Goal: Use online tool/utility: Utilize a website feature to perform a specific function

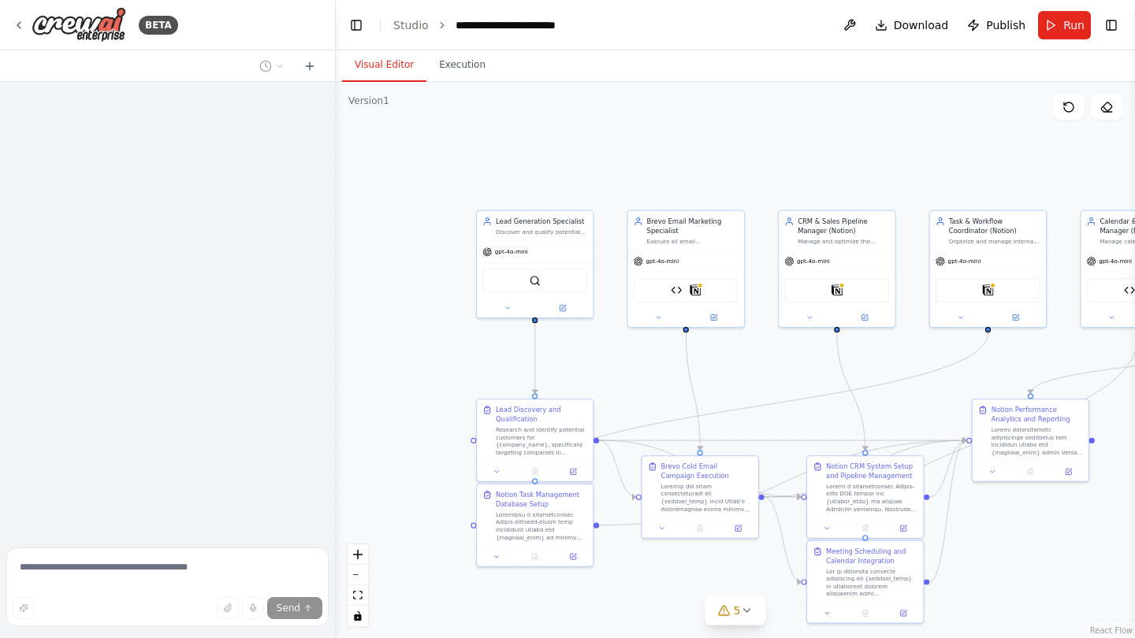
click at [429, 250] on div ".deletable-edge-delete-btn { width: 20px; height: 20px; border: 0px solid #ffff…" at bounding box center [735, 360] width 799 height 556
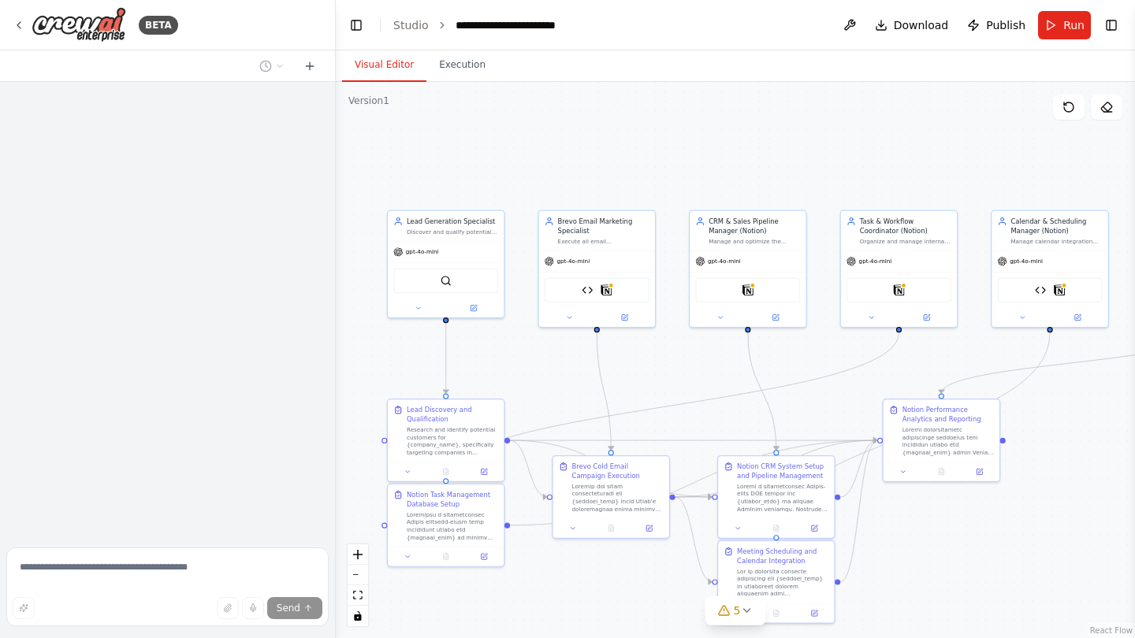
drag, startPoint x: 589, startPoint y: 154, endPoint x: 501, endPoint y: 154, distance: 88.2
click at [500, 154] on div ".deletable-edge-delete-btn { width: 20px; height: 20px; border: 0px solid #ffff…" at bounding box center [735, 360] width 799 height 556
click at [91, 29] on img at bounding box center [79, 24] width 95 height 35
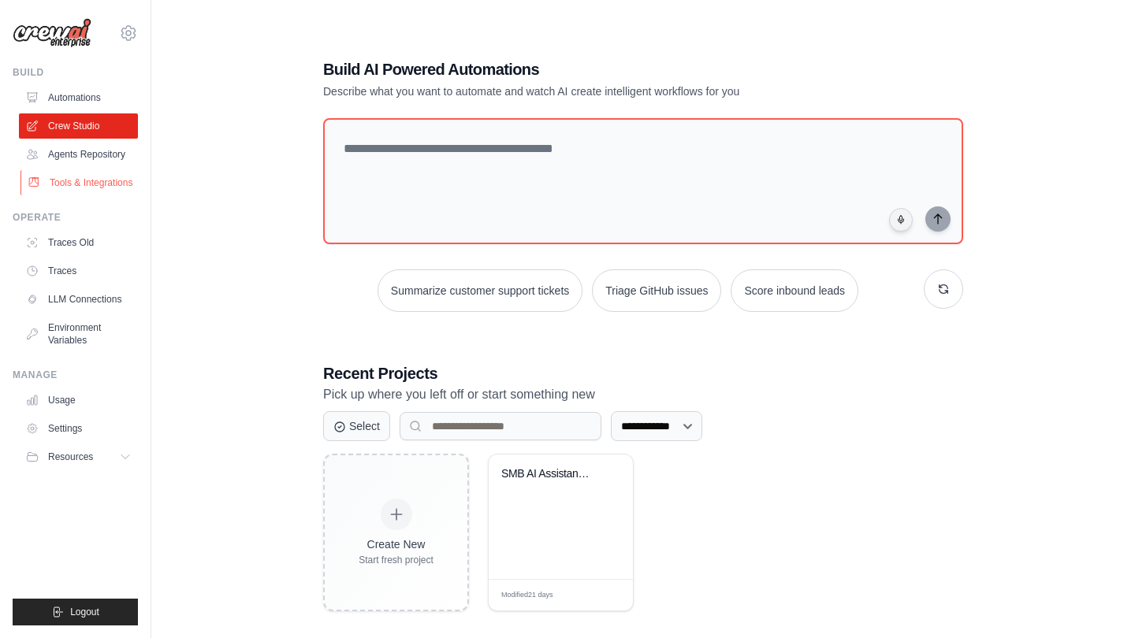
click at [71, 180] on link "Tools & Integrations" at bounding box center [79, 182] width 119 height 25
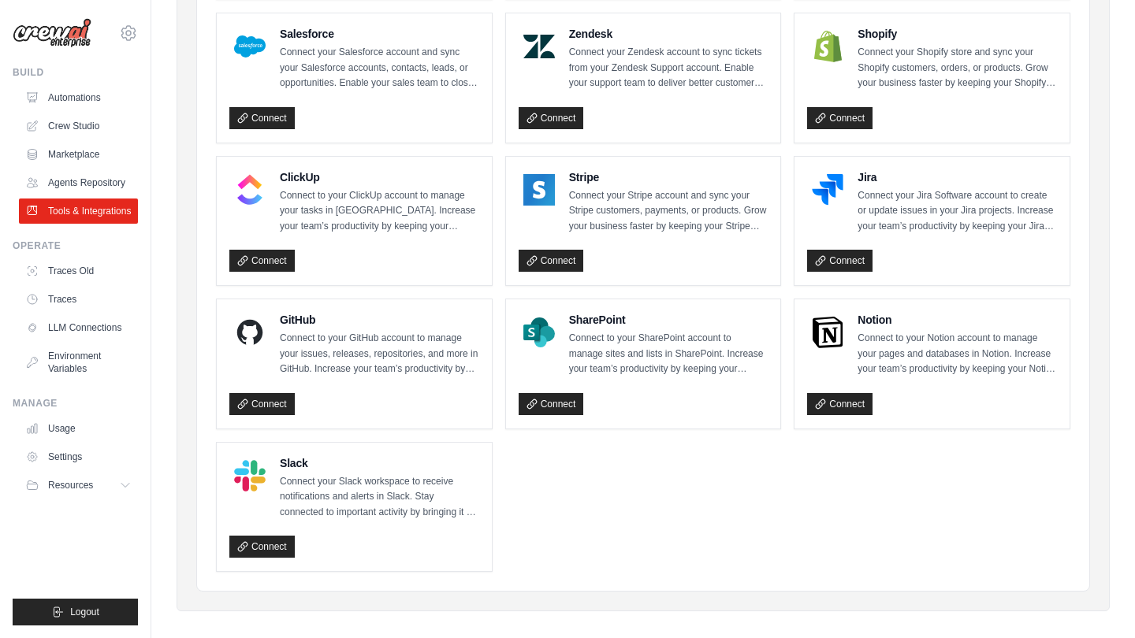
scroll to position [763, 0]
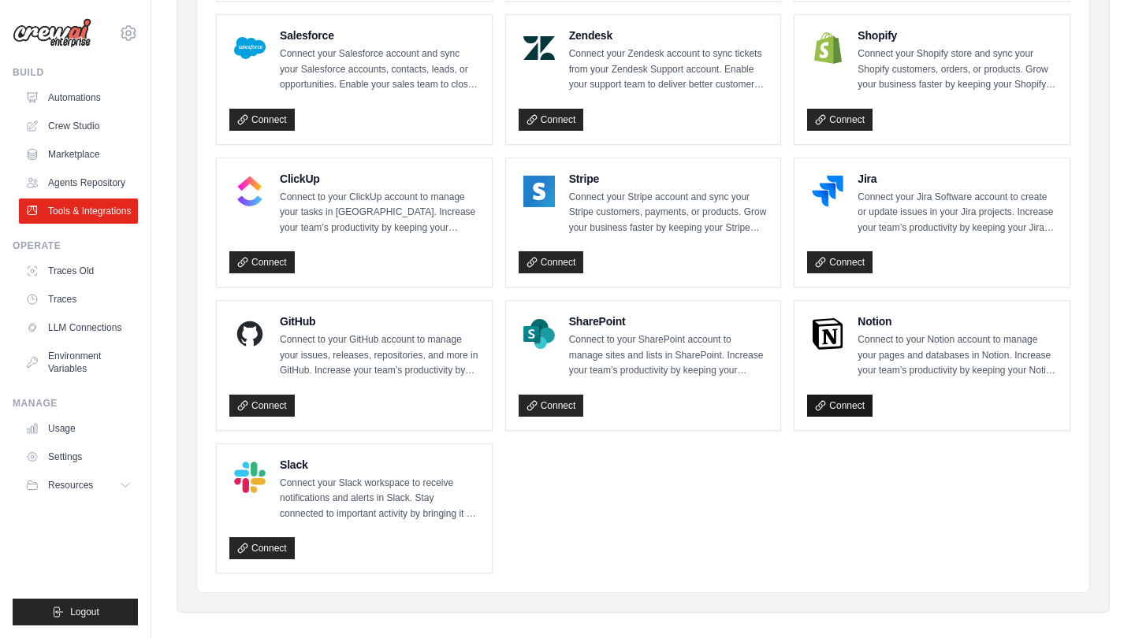
click at [835, 395] on link "Connect" at bounding box center [839, 406] width 65 height 22
